Goal: Task Accomplishment & Management: Manage account settings

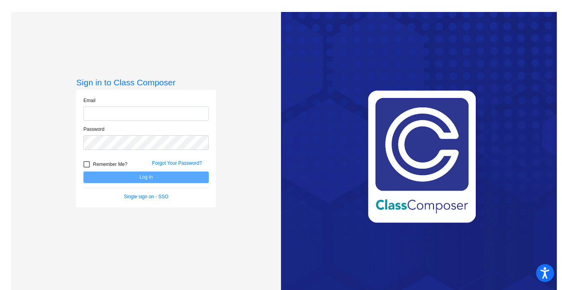
type input "[EMAIL_ADDRESS][DOMAIN_NAME]"
click at [87, 163] on div at bounding box center [86, 164] width 6 height 6
click at [87, 168] on input "Remember Me?" at bounding box center [86, 168] width 0 height 0
checkbox input "true"
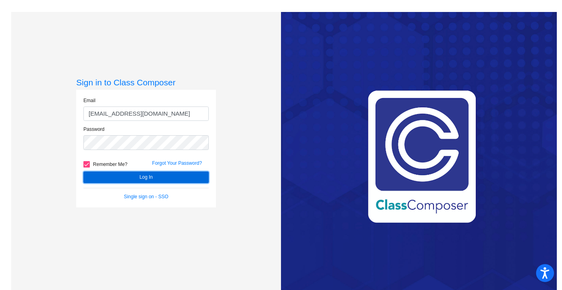
click at [99, 180] on button "Log In" at bounding box center [145, 178] width 125 height 12
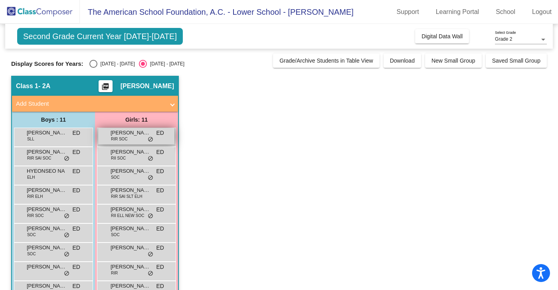
click at [127, 139] on div "[PERSON_NAME] RIR SOC ED lock do_not_disturb_alt" at bounding box center [136, 136] width 76 height 16
